Goal: Task Accomplishment & Management: Manage account settings

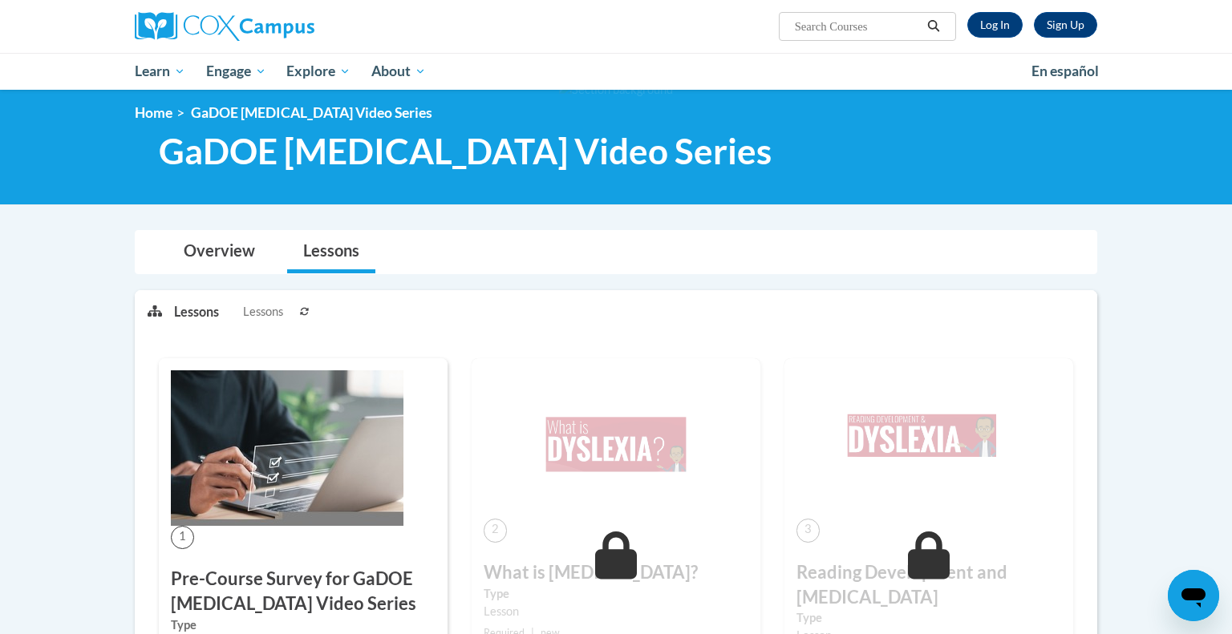
scroll to position [10, 0]
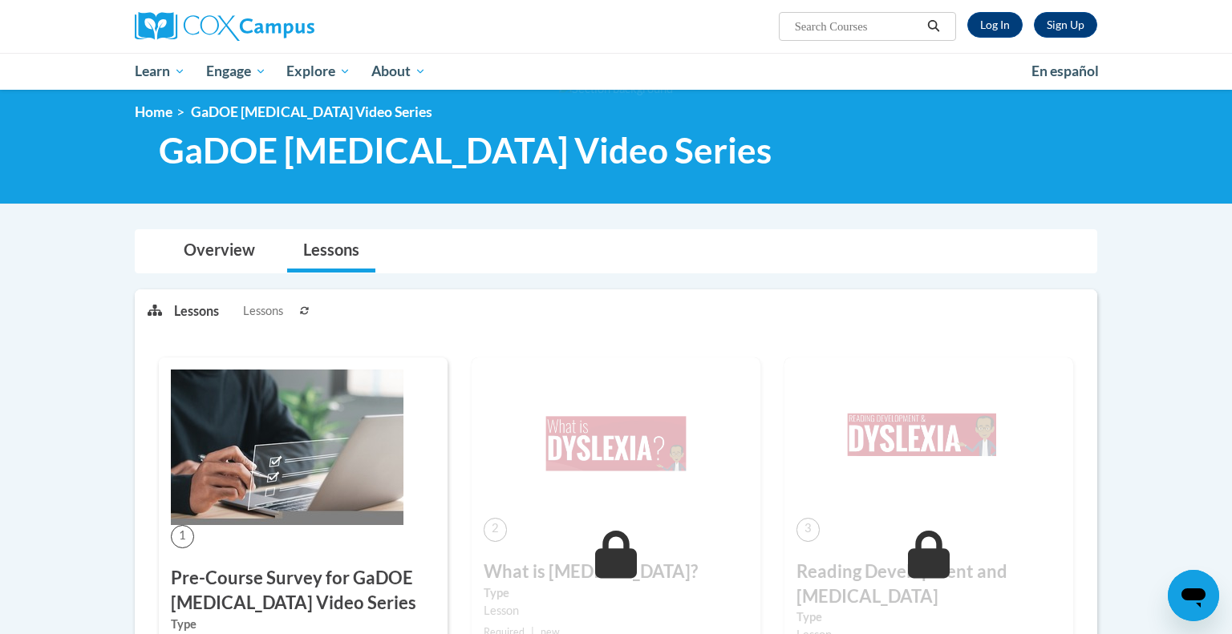
click at [970, 33] on div "Sign Up Log In" at bounding box center [1026, 25] width 141 height 26
click at [984, 30] on link "Log In" at bounding box center [994, 25] width 55 height 26
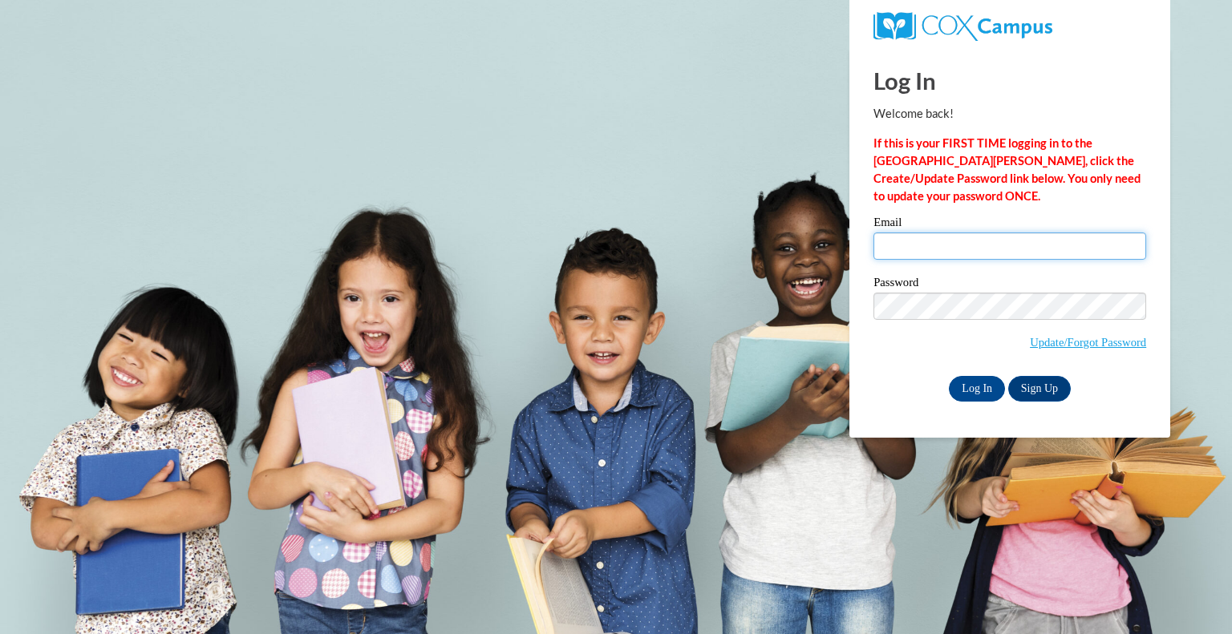
click at [954, 245] on input "Email" at bounding box center [1009, 246] width 273 height 27
type input "mkauss@greenfield.k12.wi.us"
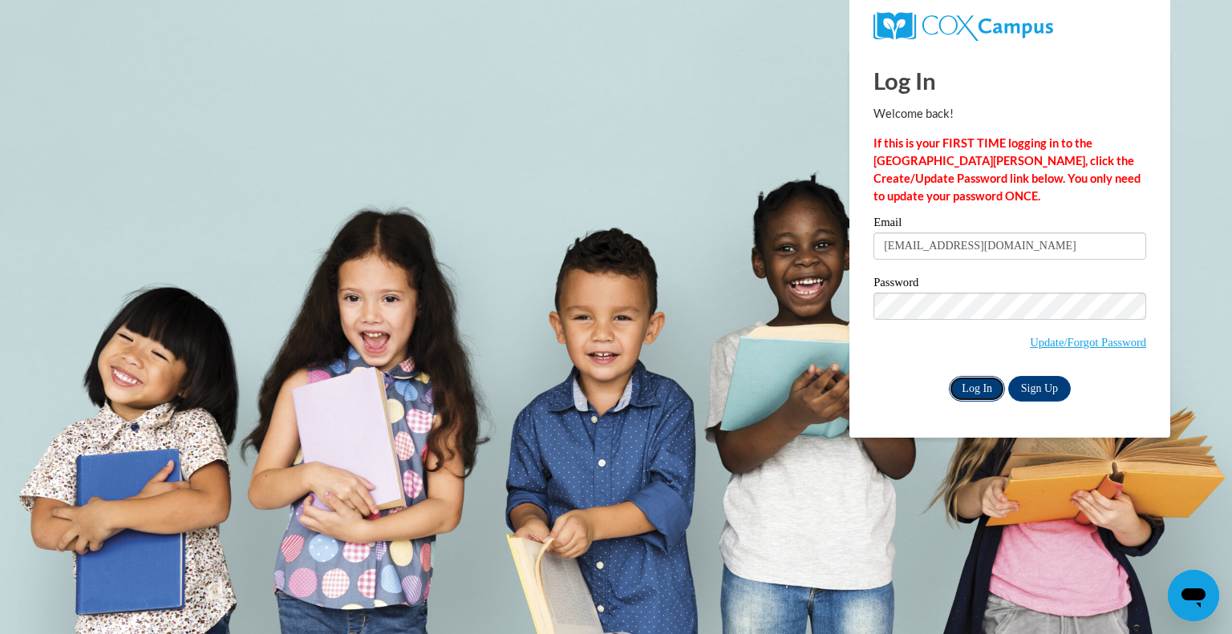
click at [987, 377] on input "Log In" at bounding box center [977, 389] width 56 height 26
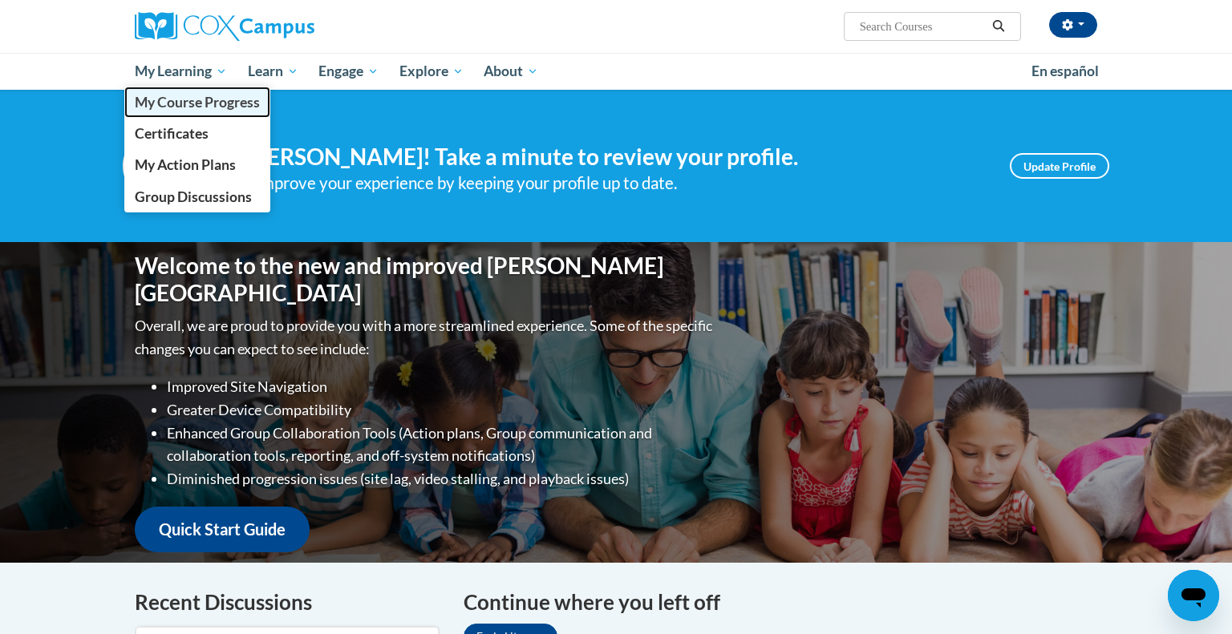
click at [225, 109] on span "My Course Progress" at bounding box center [197, 102] width 125 height 17
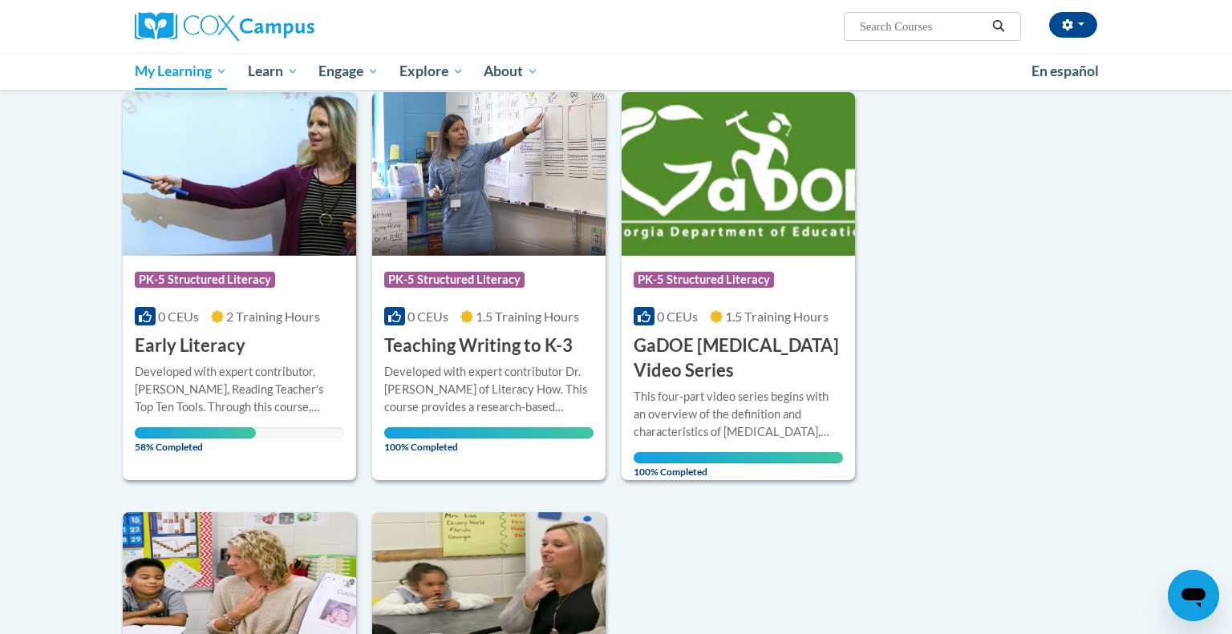
scroll to position [199, 0]
